Goal: Information Seeking & Learning: Learn about a topic

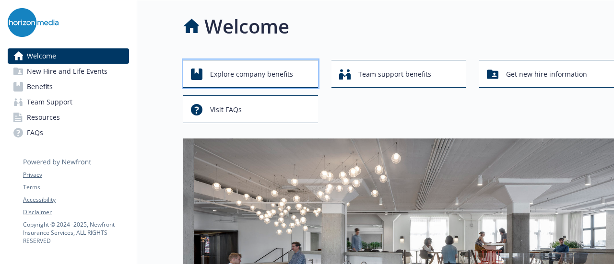
click at [272, 69] on span "Explore company benefits" at bounding box center [251, 74] width 83 height 18
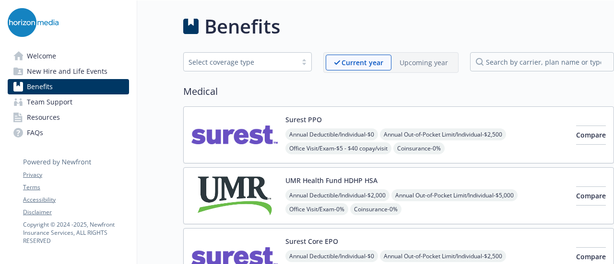
drag, startPoint x: 395, startPoint y: 15, endPoint x: 387, endPoint y: 12, distance: 8.2
click at [395, 15] on div "Benefits" at bounding box center [398, 26] width 431 height 29
